Goal: Communication & Community: Answer question/provide support

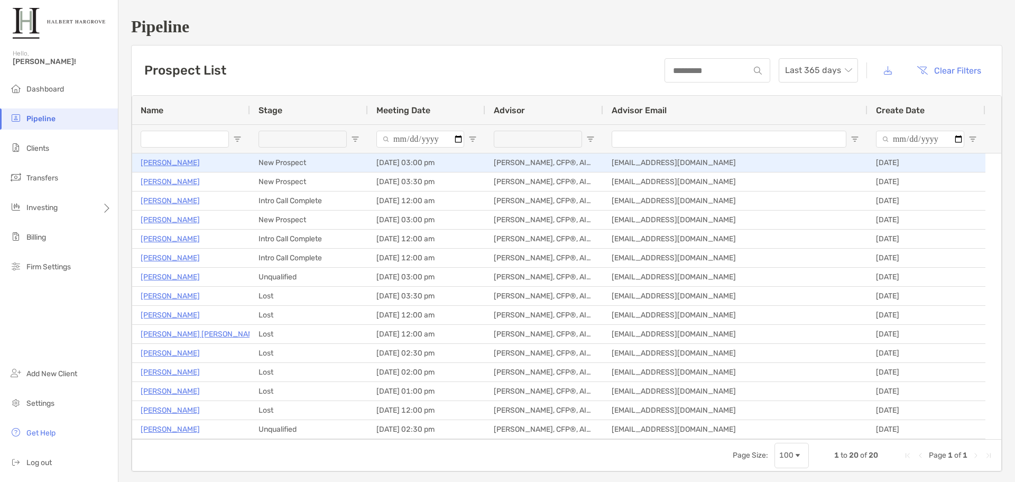
type input "**********"
click at [161, 160] on p "[PERSON_NAME]" at bounding box center [170, 162] width 59 height 13
click at [154, 154] on div "[PERSON_NAME]" at bounding box center [191, 162] width 101 height 17
click at [156, 162] on p "[PERSON_NAME]" at bounding box center [170, 162] width 59 height 13
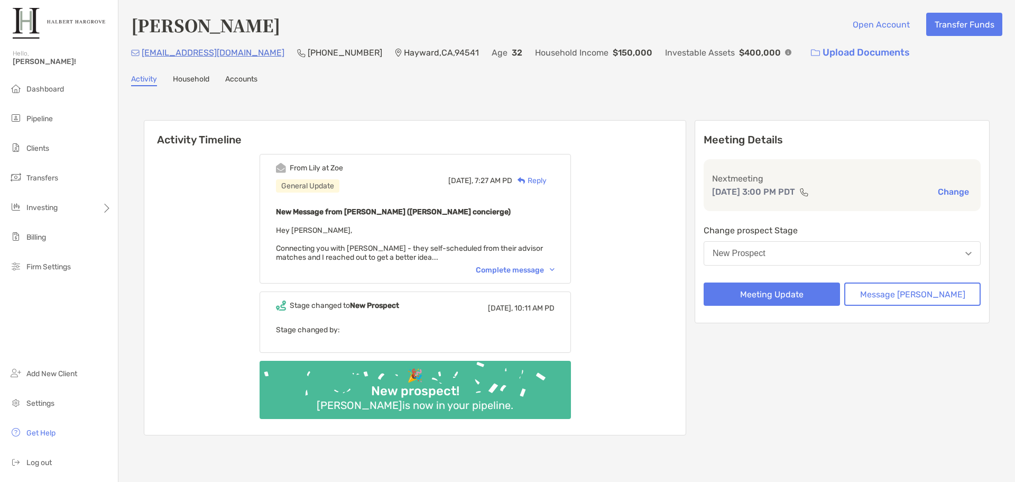
click at [542, 274] on div "Complete message" at bounding box center [515, 269] width 79 height 9
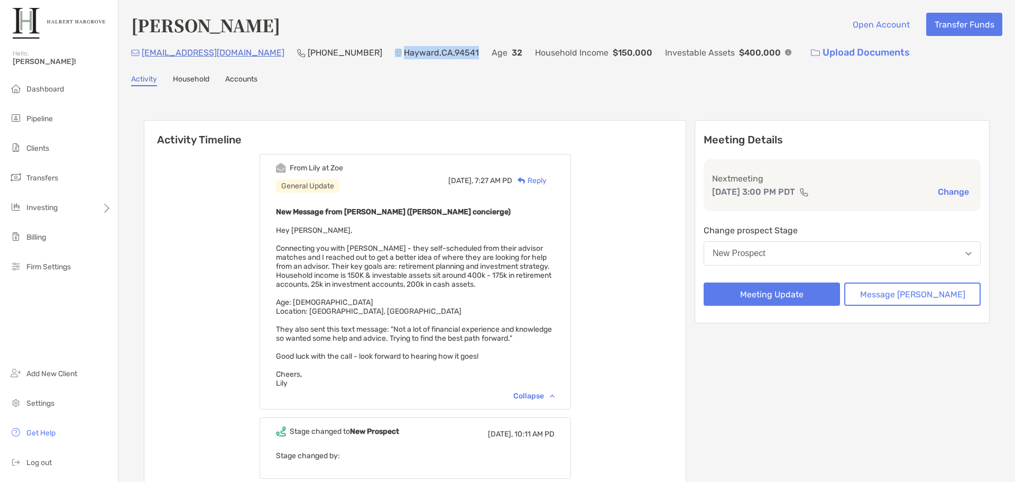
drag, startPoint x: 325, startPoint y: 44, endPoint x: 410, endPoint y: 53, distance: 86.2
click at [410, 53] on div "Hayward , CA , 94541" at bounding box center [437, 52] width 84 height 23
click at [407, 53] on p "Hayward , CA , 94541" at bounding box center [441, 52] width 75 height 13
click at [404, 55] on p "Hayward , CA , 94541" at bounding box center [441, 52] width 75 height 13
drag, startPoint x: 389, startPoint y: 53, endPoint x: 326, endPoint y: 54, distance: 62.4
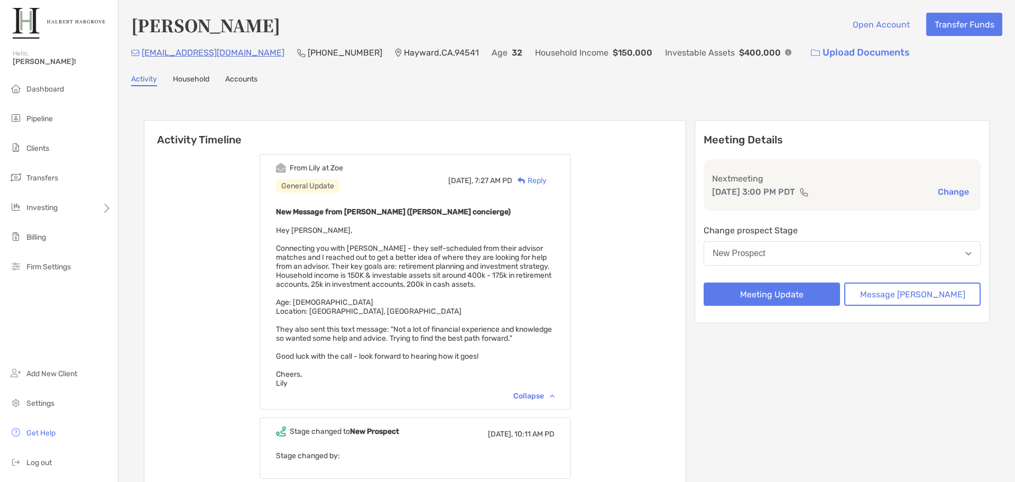
click at [395, 54] on div "Hayward , CA , 94541" at bounding box center [437, 52] width 84 height 23
click at [404, 52] on p "Hayward , CA , 94541" at bounding box center [441, 52] width 75 height 13
click at [404, 54] on p "Hayward , CA , 94541" at bounding box center [441, 52] width 75 height 13
drag, startPoint x: 333, startPoint y: 53, endPoint x: 387, endPoint y: 52, distance: 53.4
click at [404, 52] on p "Hayward , CA , 94541" at bounding box center [441, 52] width 75 height 13
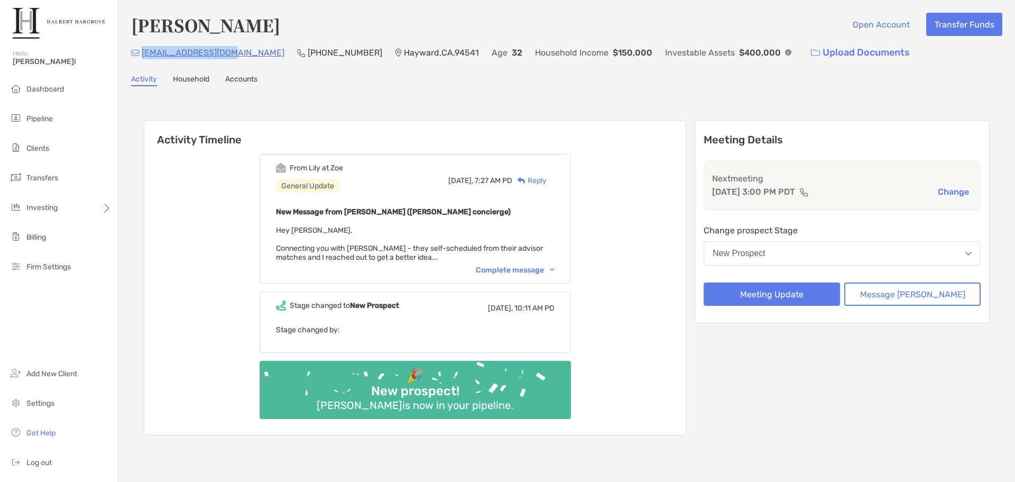
drag, startPoint x: 230, startPoint y: 56, endPoint x: 140, endPoint y: 60, distance: 90.0
click at [140, 60] on div "[EMAIL_ADDRESS][DOMAIN_NAME] (415) 991-[GEOGRAPHIC_DATA] Age [DEMOGRAPHIC_DATA]…" at bounding box center [567, 52] width 872 height 23
copy p "[EMAIL_ADDRESS][DOMAIN_NAME]"
click at [666, 96] on div "[PERSON_NAME] Open Account Transfer Funds [EMAIL_ADDRESS][DOMAIN_NAME] (415) 99…" at bounding box center [566, 237] width 897 height 474
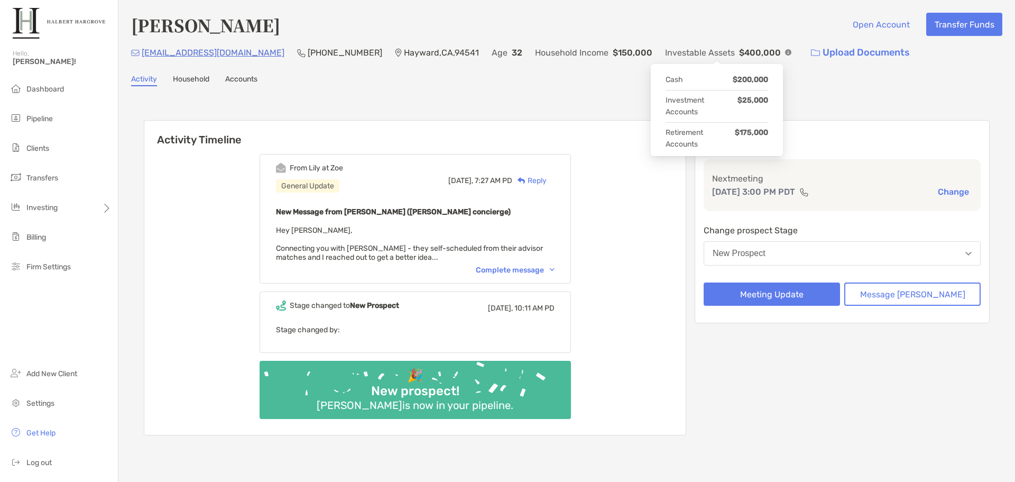
click at [721, 49] on div "[EMAIL_ADDRESS][DOMAIN_NAME] (415) 991-[GEOGRAPHIC_DATA] Age [DEMOGRAPHIC_DATA]…" at bounding box center [567, 52] width 872 height 23
click at [785, 50] on img at bounding box center [788, 52] width 6 height 6
click at [785, 54] on figure at bounding box center [788, 53] width 6 height 10
click at [547, 183] on div "Reply" at bounding box center [529, 180] width 34 height 11
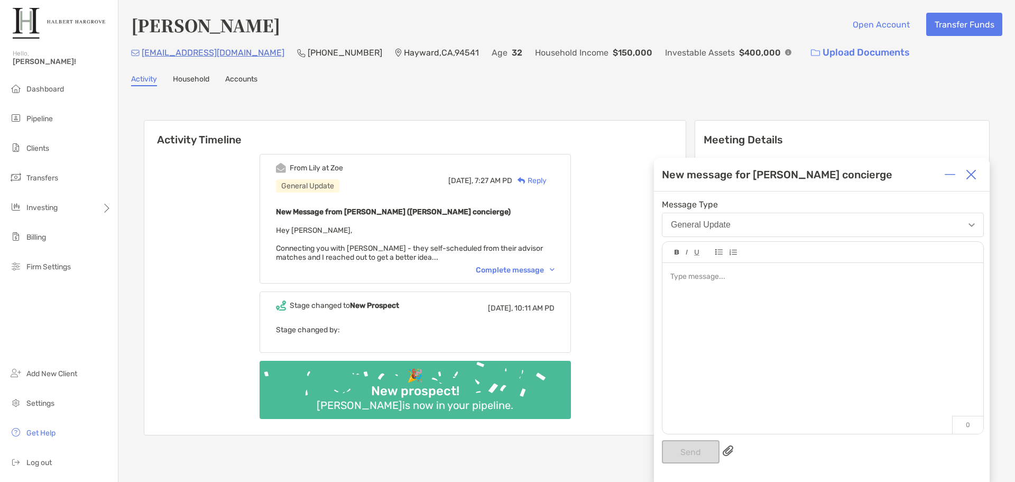
click at [705, 296] on div at bounding box center [823, 343] width 321 height 160
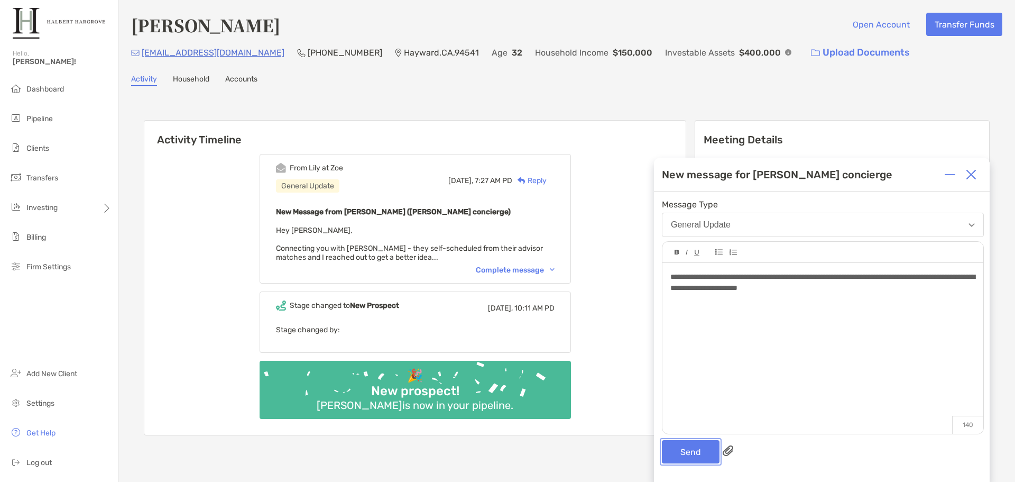
click at [681, 456] on button "Send" at bounding box center [691, 451] width 58 height 23
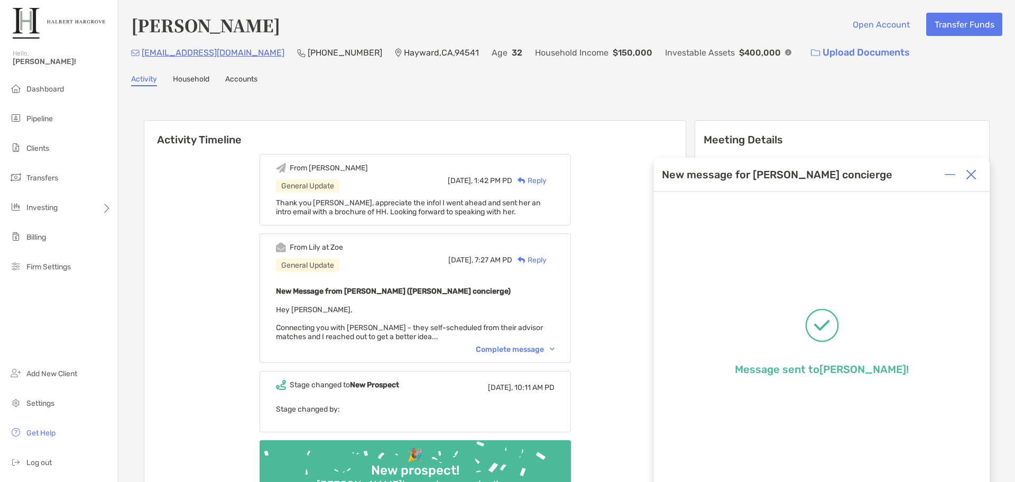
click at [967, 172] on img at bounding box center [971, 174] width 11 height 11
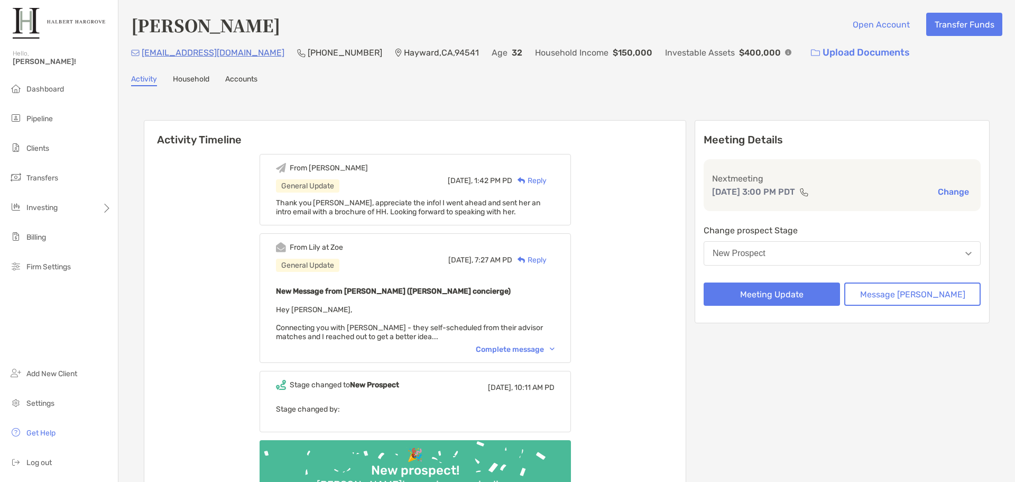
click at [676, 93] on div "Alane Chen Open Account Transfer Funds fly.amc23@gmail.com (415) 991-0698 Haywa…" at bounding box center [566, 276] width 897 height 553
